Goal: Book appointment/travel/reservation

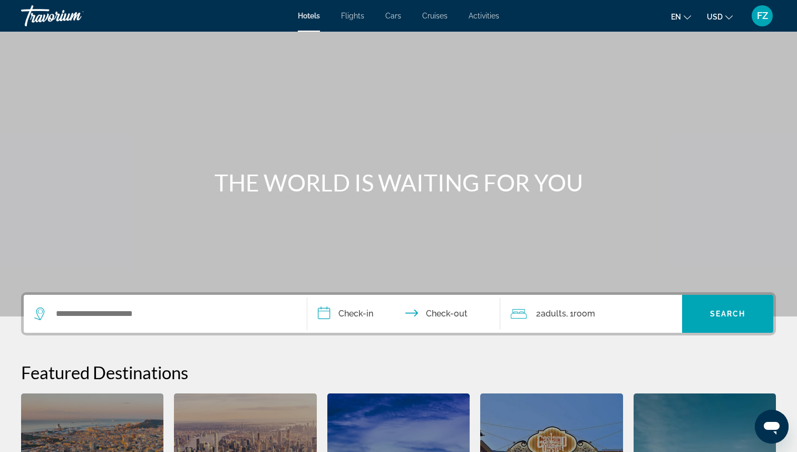
click at [492, 14] on span "Activities" at bounding box center [484, 16] width 31 height 8
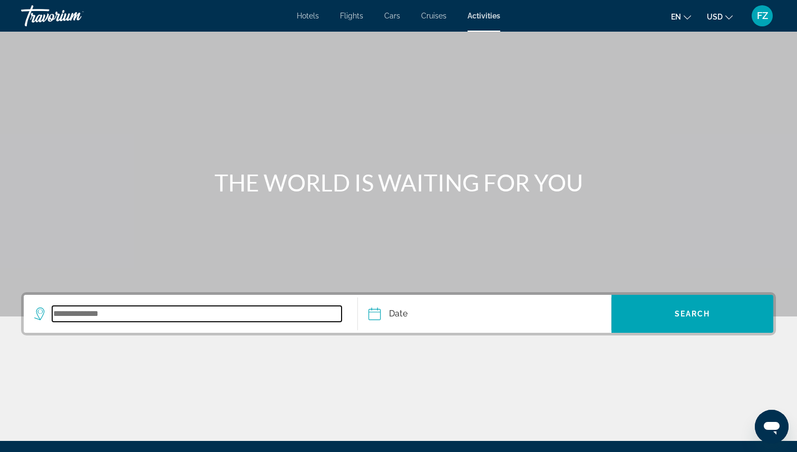
click at [92, 321] on input "Search widget" at bounding box center [196, 314] width 289 height 16
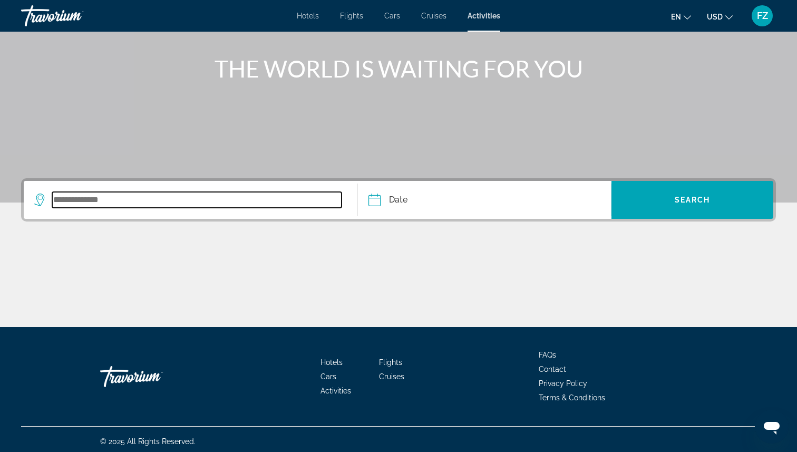
scroll to position [118, 0]
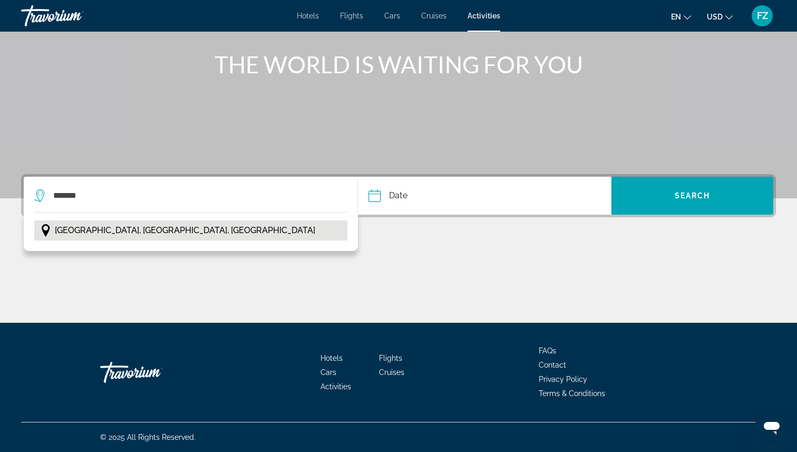
click at [137, 230] on span "Barcelona, Catalonia, Spain" at bounding box center [185, 230] width 260 height 15
type input "**********"
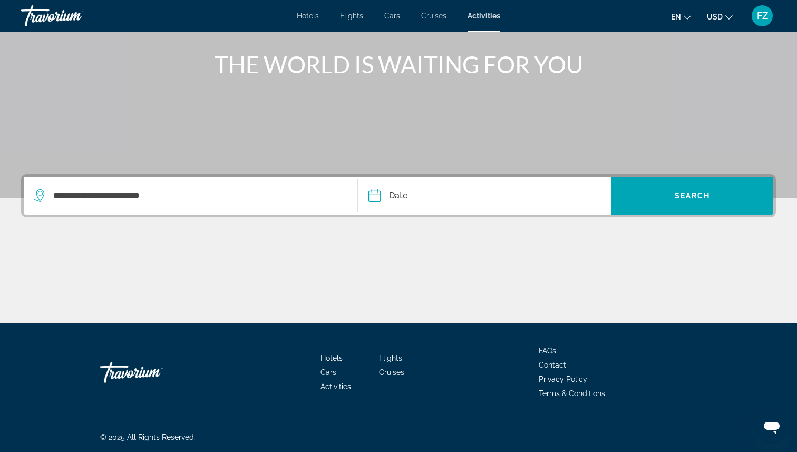
click at [379, 194] on input "Date" at bounding box center [428, 197] width 125 height 41
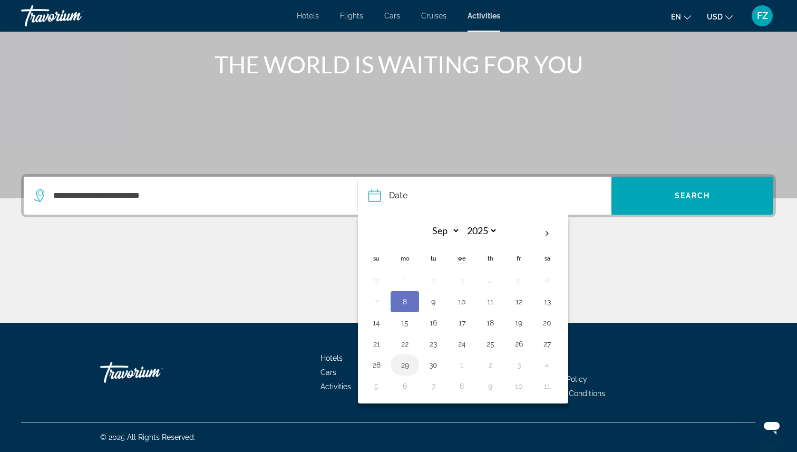
click at [404, 366] on button "29" at bounding box center [404, 364] width 17 height 15
type input "**********"
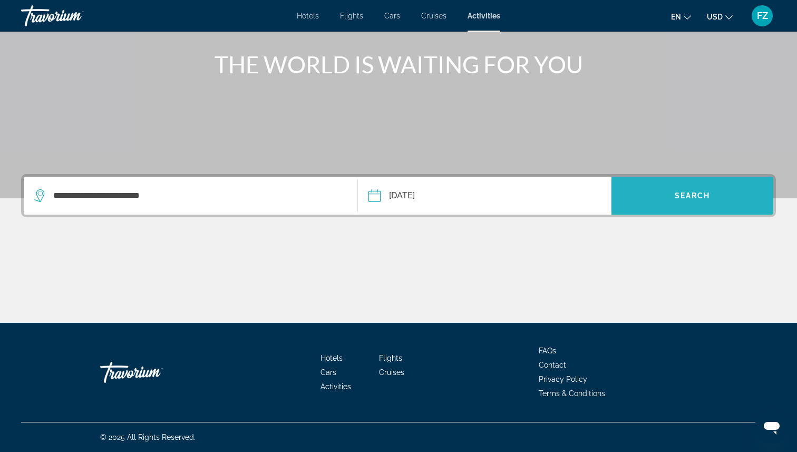
click at [694, 193] on span "Search" at bounding box center [693, 195] width 36 height 8
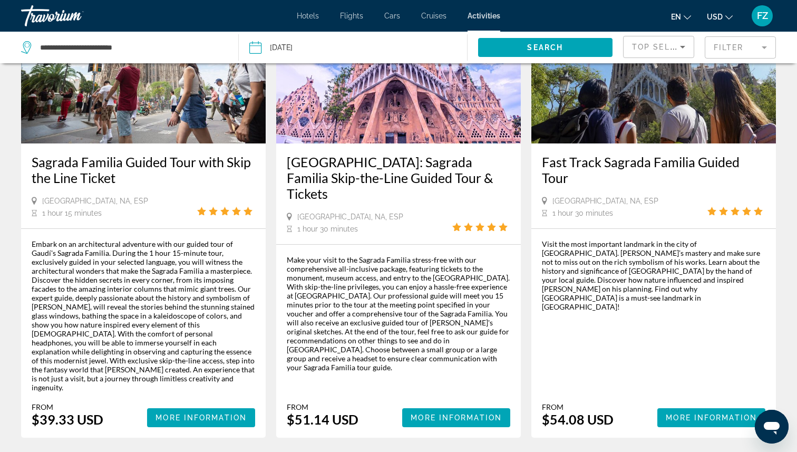
scroll to position [128, 0]
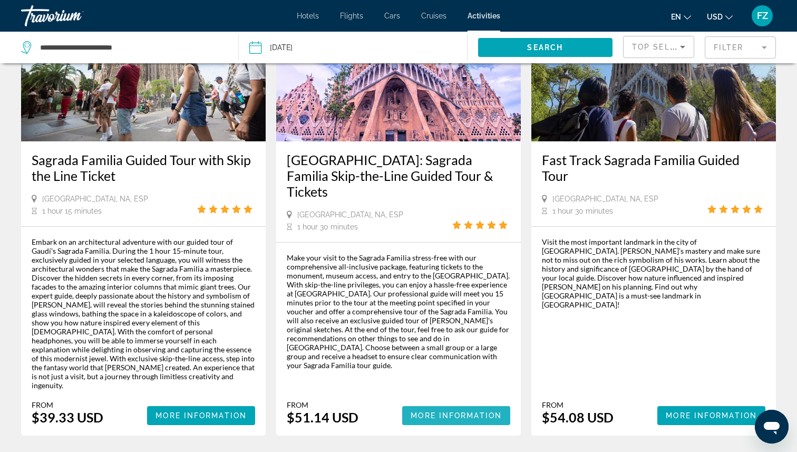
click at [435, 411] on span "More Information" at bounding box center [456, 415] width 91 height 8
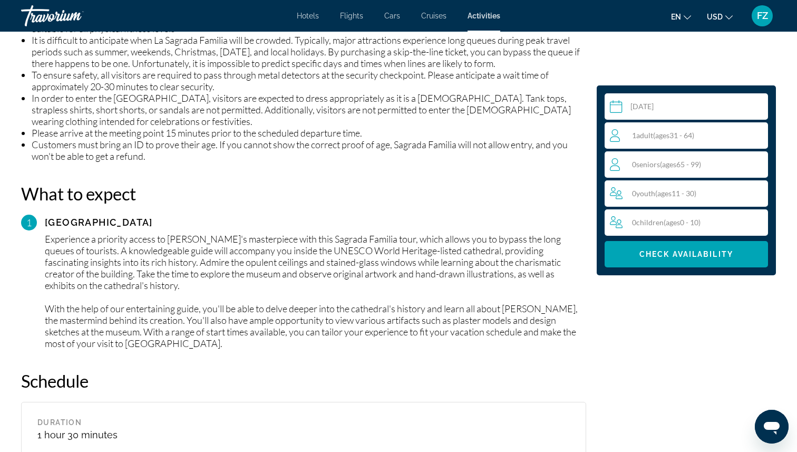
scroll to position [929, 0]
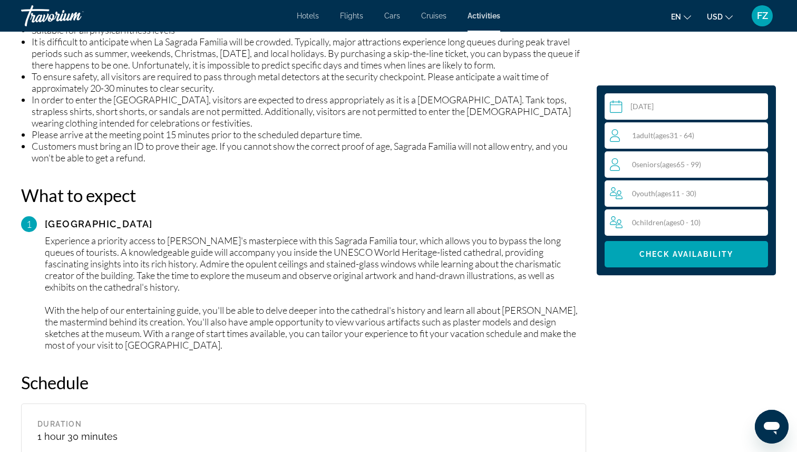
click at [691, 18] on icon "Change language" at bounding box center [687, 17] width 7 height 7
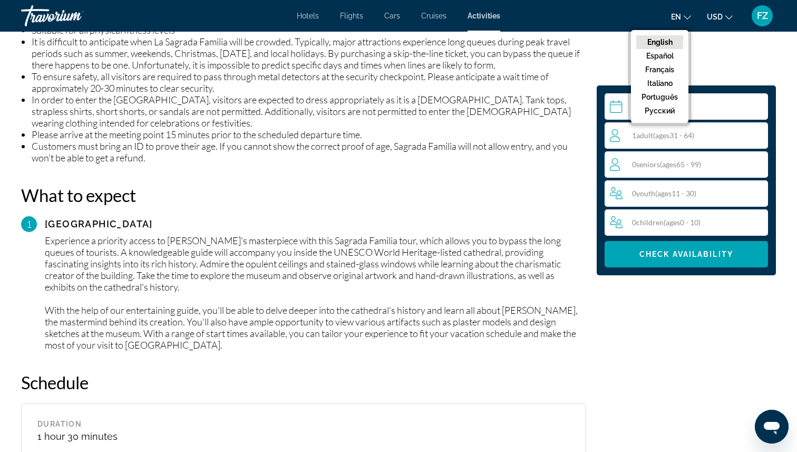
click at [665, 112] on button "русский" at bounding box center [659, 111] width 47 height 14
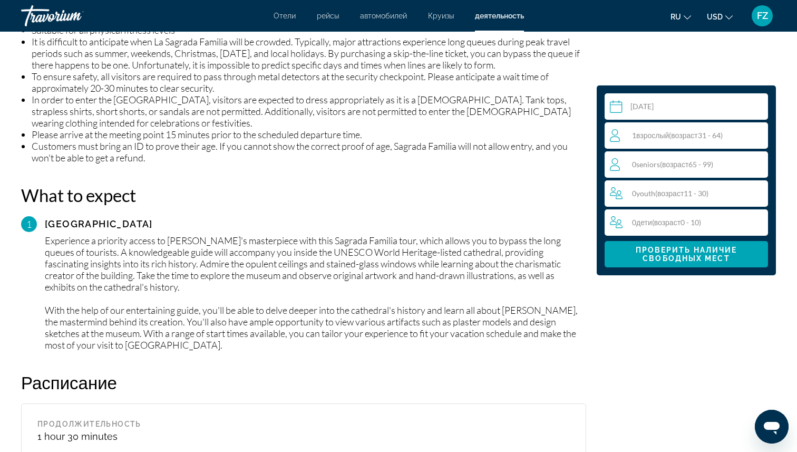
click at [615, 166] on icon "Travelers: 1 adult, 0 children" at bounding box center [616, 164] width 13 height 13
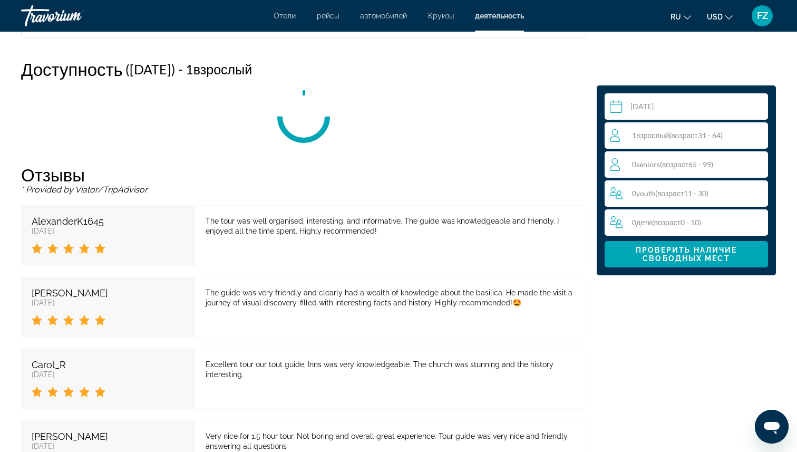
scroll to position [1548, 0]
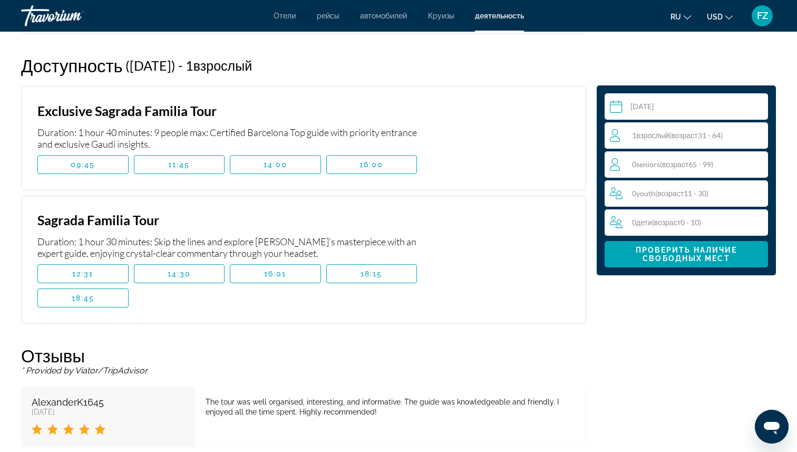
click at [610, 132] on icon "Travelers: 1 adult, 0 children" at bounding box center [616, 135] width 13 height 13
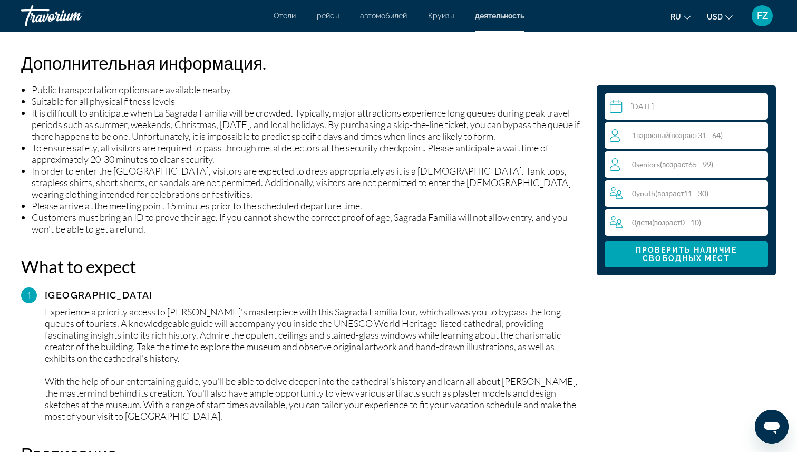
scroll to position [857, 0]
click at [617, 106] on input "Main content" at bounding box center [689, 108] width 168 height 30
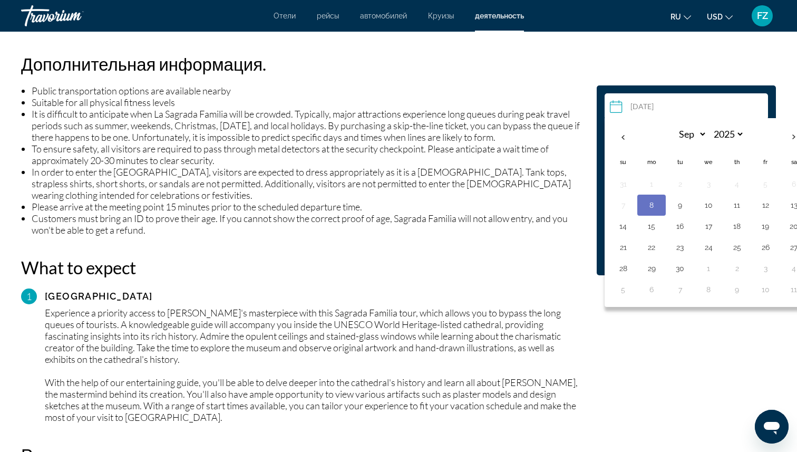
click at [617, 106] on input "Main content" at bounding box center [689, 108] width 168 height 30
click at [650, 267] on button "29" at bounding box center [651, 268] width 17 height 15
type input "**********"
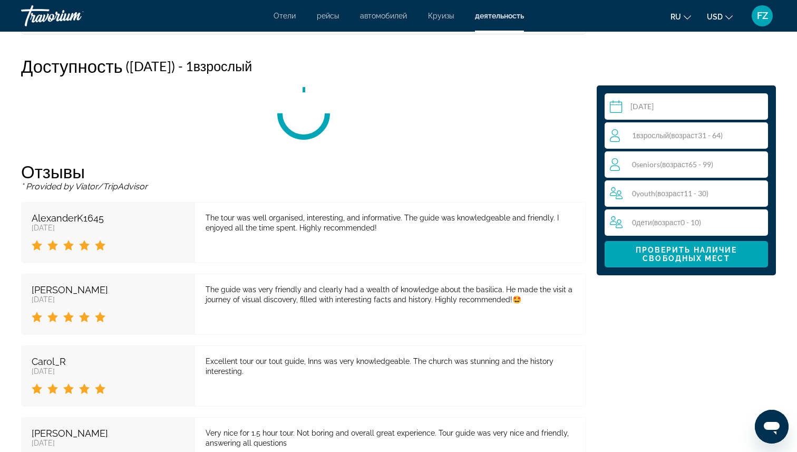
scroll to position [1548, 0]
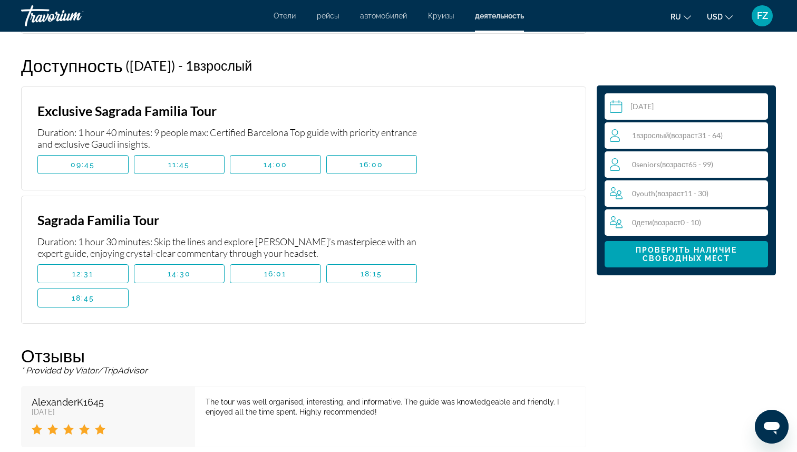
click at [657, 166] on span "Seniors" at bounding box center [648, 164] width 24 height 9
click at [758, 166] on icon "Increment seniors" at bounding box center [757, 163] width 9 height 9
click at [615, 133] on icon "Decrement adults" at bounding box center [614, 135] width 9 height 13
click at [755, 134] on icon "Increment adults" at bounding box center [757, 135] width 9 height 13
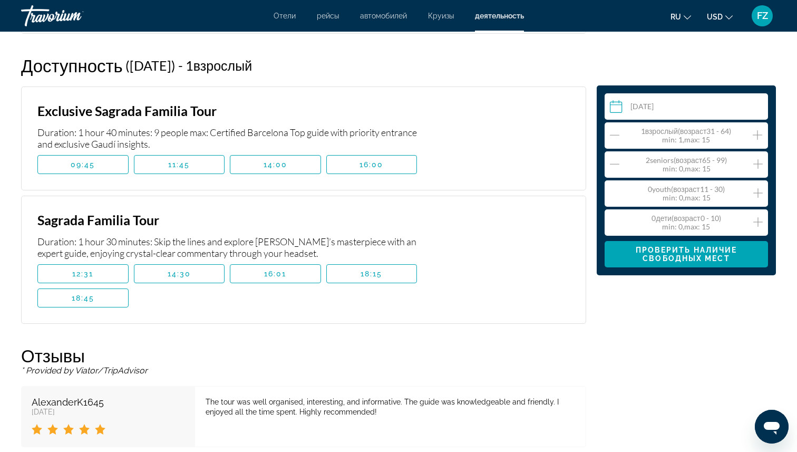
click at [755, 134] on icon "Increment adults" at bounding box center [757, 135] width 9 height 13
click at [617, 162] on icon "Decrement seniors" at bounding box center [614, 164] width 9 height 13
click at [672, 255] on span "Проверить наличие свободных мест" at bounding box center [687, 254] width 102 height 17
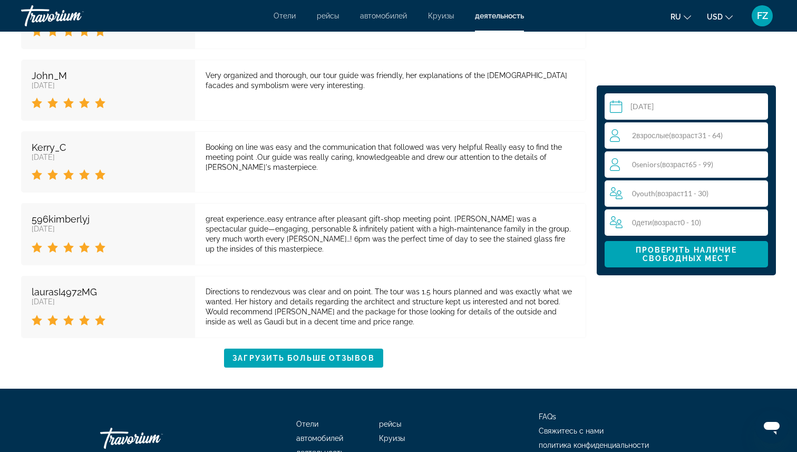
scroll to position [2378, 0]
